Goal: Task Accomplishment & Management: Use online tool/utility

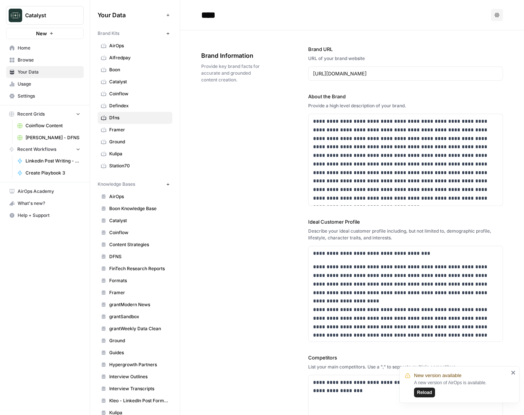
scroll to position [1381, 0]
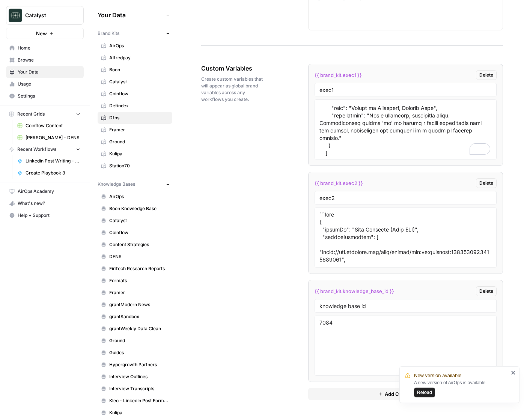
click at [49, 129] on span "Coinflow Content" at bounding box center [53, 125] width 55 height 7
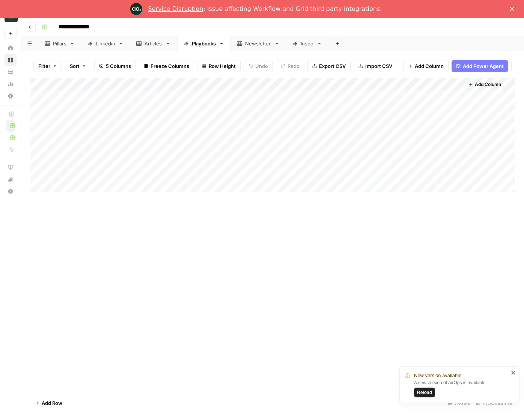
click at [116, 47] on link "Linkedin" at bounding box center [105, 43] width 49 height 15
click at [432, 393] on button "Reload" at bounding box center [424, 393] width 21 height 10
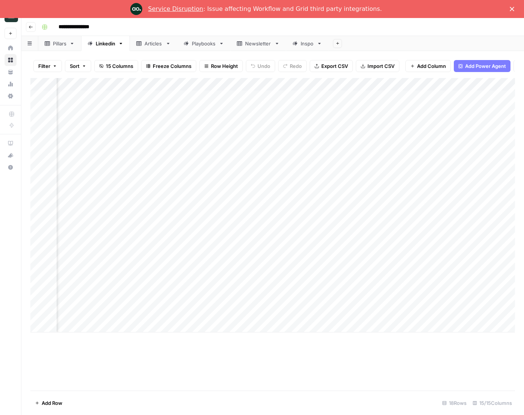
scroll to position [0, 61]
click at [176, 8] on link "Service Disruption" at bounding box center [175, 8] width 55 height 7
click at [510, 9] on icon "Close" at bounding box center [512, 9] width 5 height 5
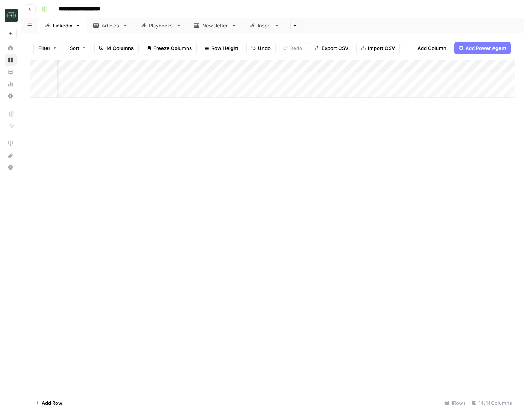
scroll to position [0, 240]
click at [365, 184] on div "Add Column" at bounding box center [272, 225] width 485 height 331
click at [175, 88] on div "Add Column" at bounding box center [272, 79] width 485 height 38
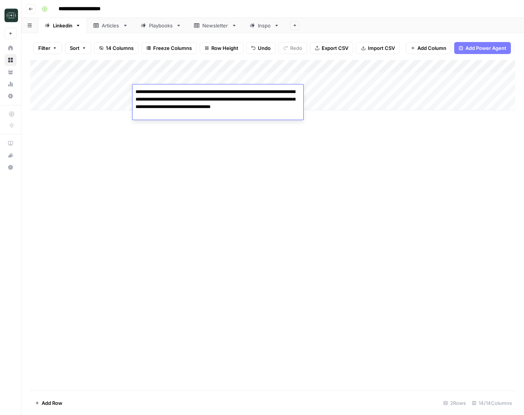
click at [250, 193] on div "Add Column" at bounding box center [272, 225] width 485 height 331
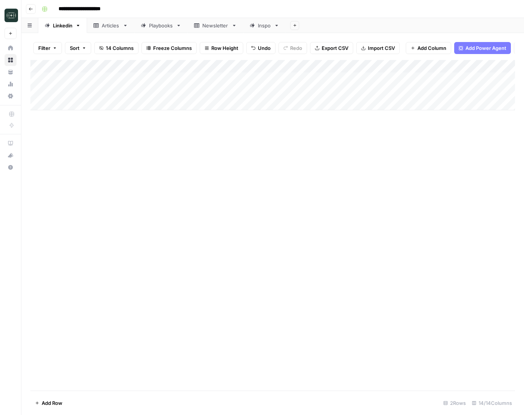
click at [224, 91] on div "Add Column" at bounding box center [272, 85] width 485 height 50
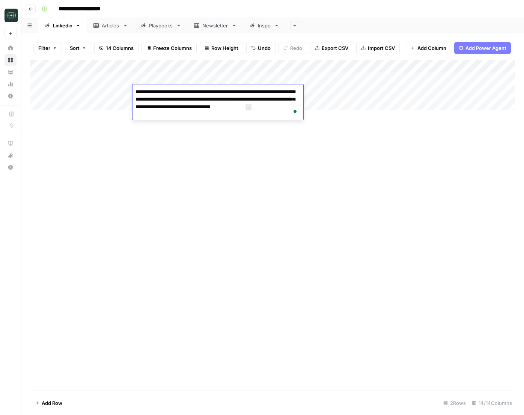
type textarea "**********"
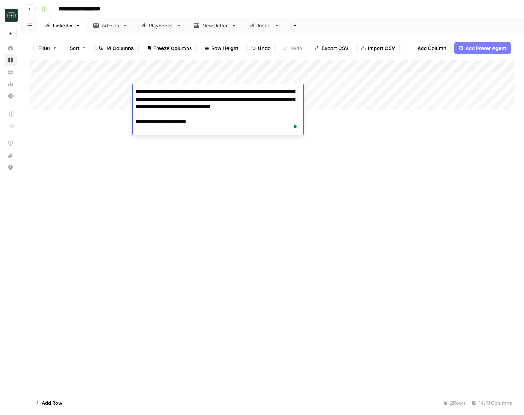
click at [337, 143] on div "Add Column" at bounding box center [272, 225] width 485 height 331
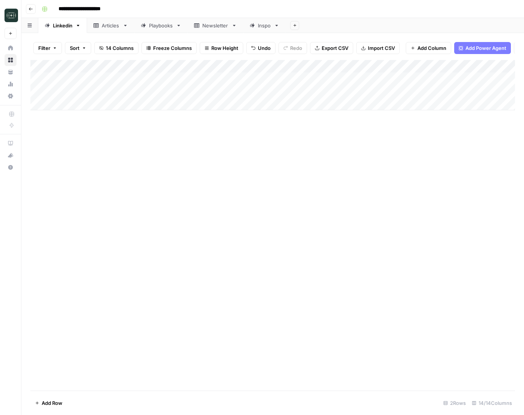
click at [113, 93] on div "Add Column" at bounding box center [272, 85] width 485 height 50
type textarea "**********"
drag, startPoint x: 237, startPoint y: 166, endPoint x: 307, endPoint y: 97, distance: 98.3
click at [238, 165] on div "Add Column" at bounding box center [272, 225] width 485 height 331
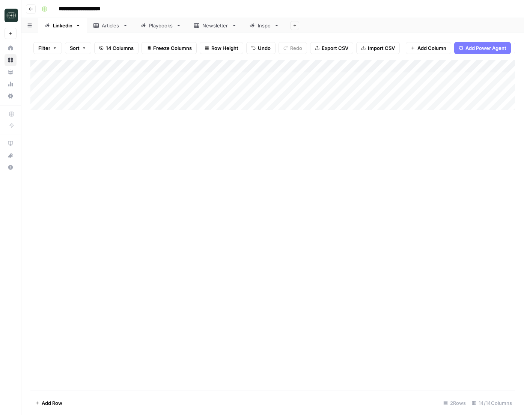
click at [313, 93] on div "Add Column" at bounding box center [272, 85] width 485 height 50
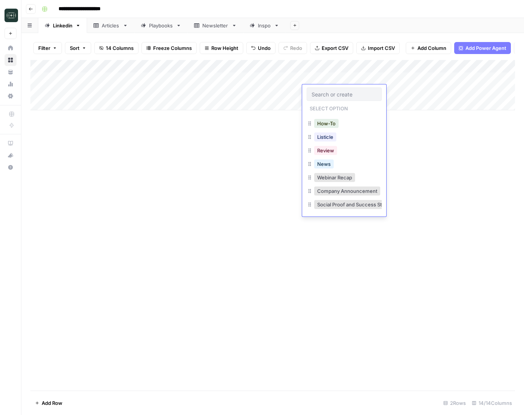
scroll to position [5, 0]
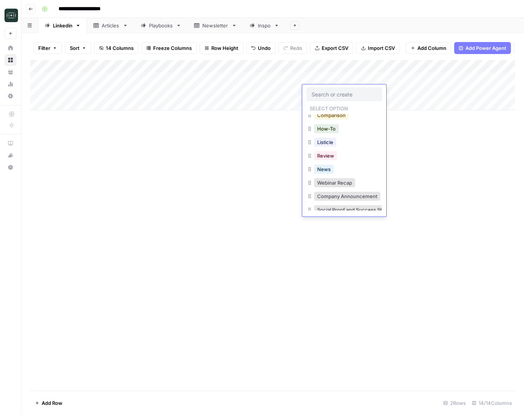
click at [332, 116] on button "Comparison" at bounding box center [331, 115] width 35 height 9
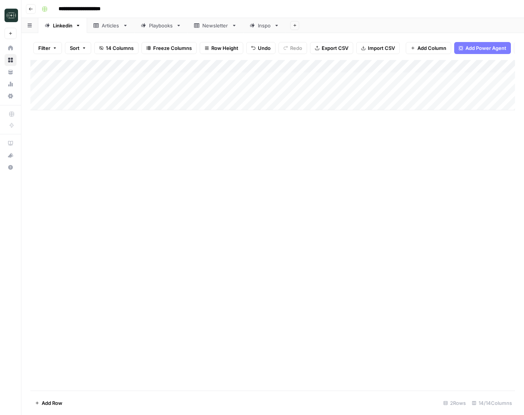
click at [378, 94] on div "Add Column" at bounding box center [272, 85] width 485 height 50
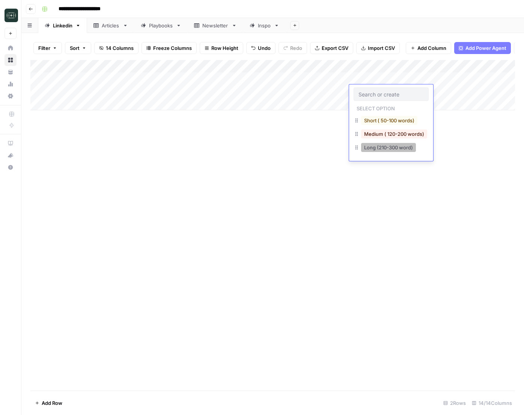
click at [377, 148] on button "Long (210-300 word)" at bounding box center [388, 147] width 55 height 9
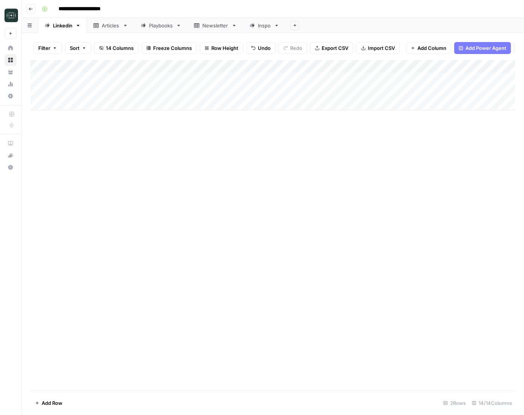
click at [447, 89] on div "Add Column" at bounding box center [272, 85] width 485 height 50
click at [322, 92] on div "Add Column" at bounding box center [272, 85] width 485 height 50
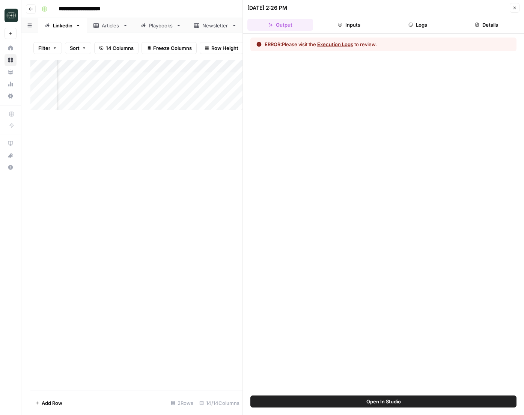
click at [412, 24] on icon "button" at bounding box center [411, 25] width 5 height 5
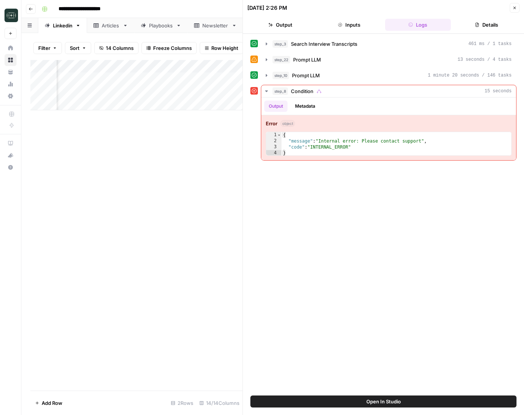
click at [404, 187] on div "step_3 Search Interview Transcripts 461 ms / 1 tasks step_22 Prompt LLM 13 seco…" at bounding box center [383, 215] width 266 height 355
click at [269, 78] on icon "button" at bounding box center [267, 75] width 6 height 6
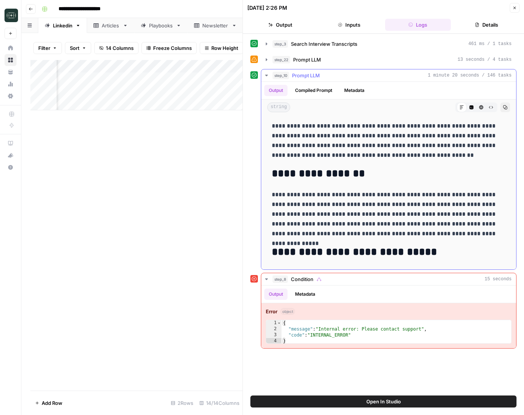
click at [269, 78] on icon "button" at bounding box center [267, 75] width 6 height 6
click at [269, 78] on button "step_10 Prompt LLM 1 minute 20 seconds / 146 tasks" at bounding box center [388, 75] width 255 height 12
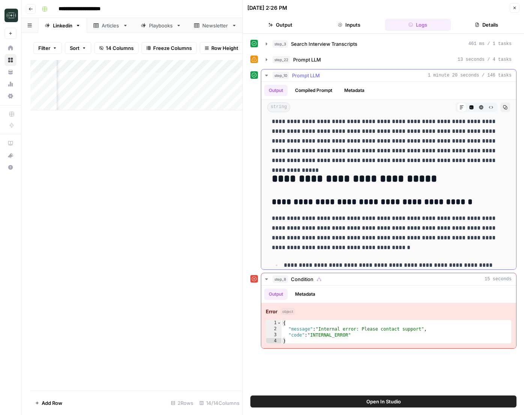
scroll to position [113, 0]
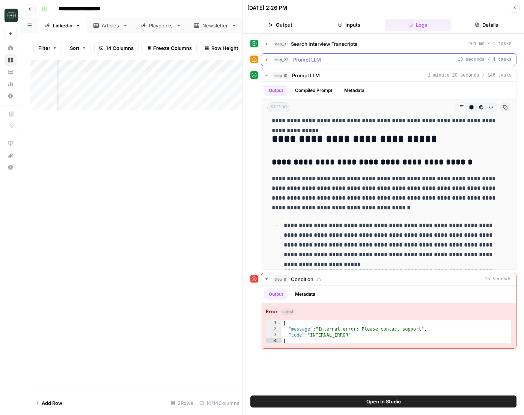
click at [266, 56] on button "step_22 Prompt LLM 13 seconds / 4 tasks" at bounding box center [388, 60] width 255 height 12
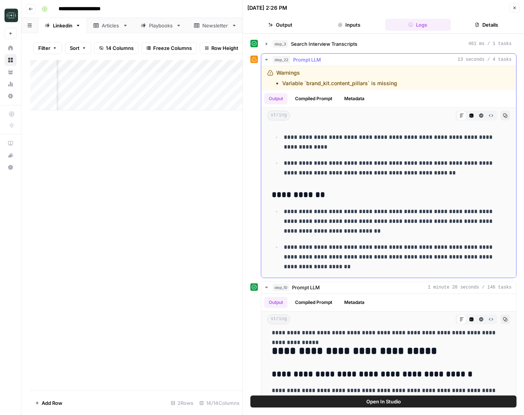
scroll to position [382, 0]
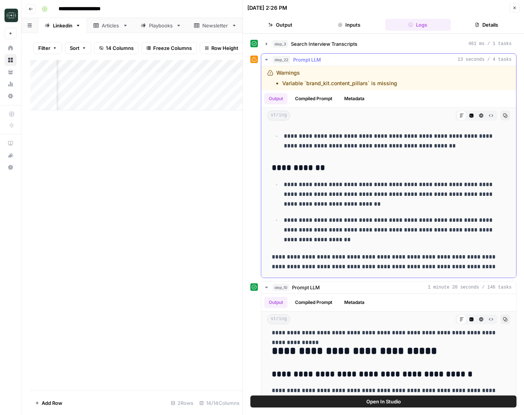
click at [266, 59] on icon "button" at bounding box center [266, 60] width 3 height 2
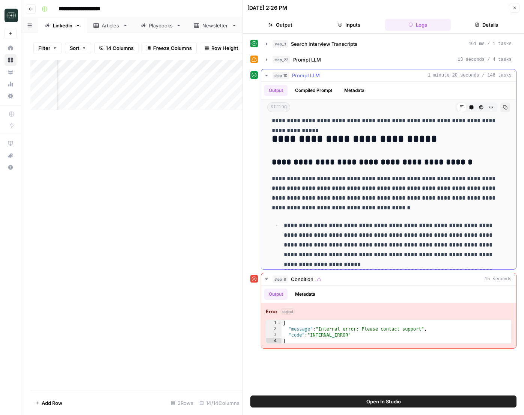
click at [265, 77] on icon "button" at bounding box center [267, 75] width 6 height 6
